Goal: Check status: Check status

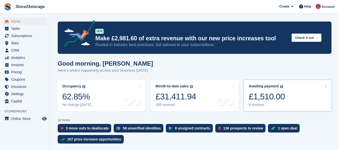
click at [277, 91] on div "Awaiting payment The total outstanding balance on all open invoices. £1,510.00 …" at bounding box center [266, 95] width 36 height 23
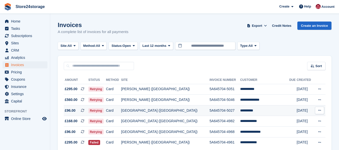
scroll to position [23, 0]
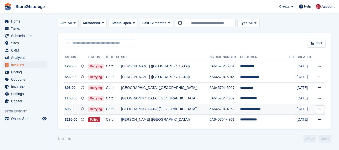
click at [319, 109] on icon at bounding box center [319, 109] width 3 height 3
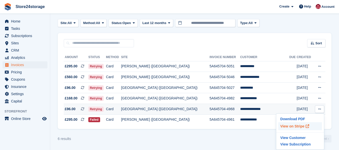
click at [298, 125] on p "View on Stripe" at bounding box center [300, 126] width 44 height 8
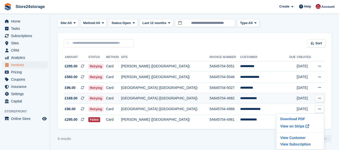
click at [320, 98] on icon at bounding box center [319, 98] width 3 height 3
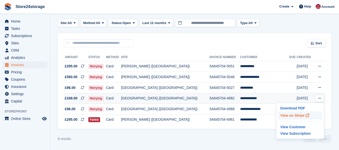
click at [299, 116] on p "View on Stripe" at bounding box center [300, 116] width 44 height 8
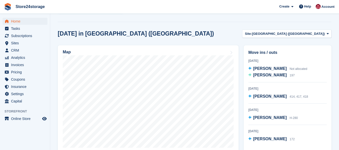
scroll to position [140, 0]
